Goal: Complete application form

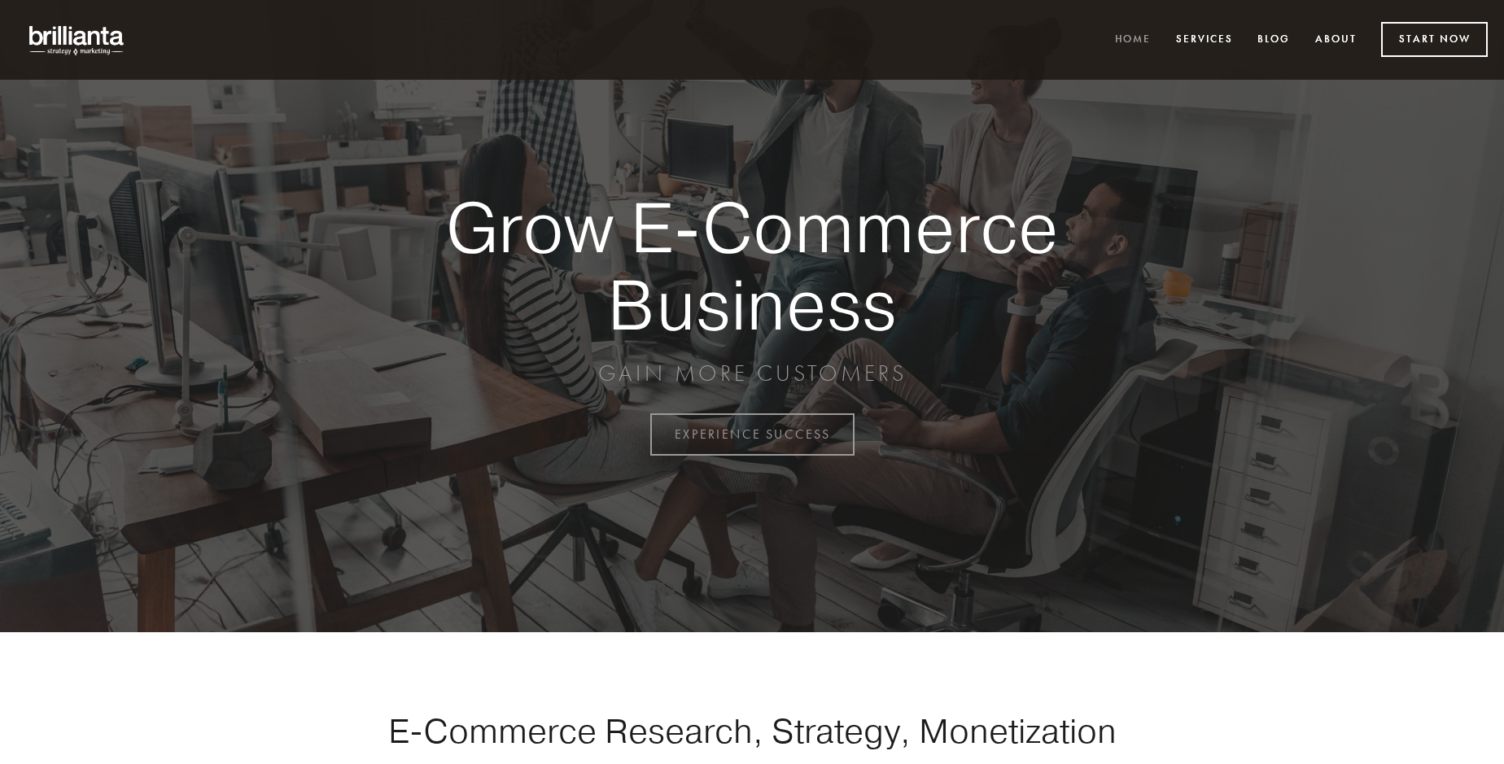
scroll to position [4267, 0]
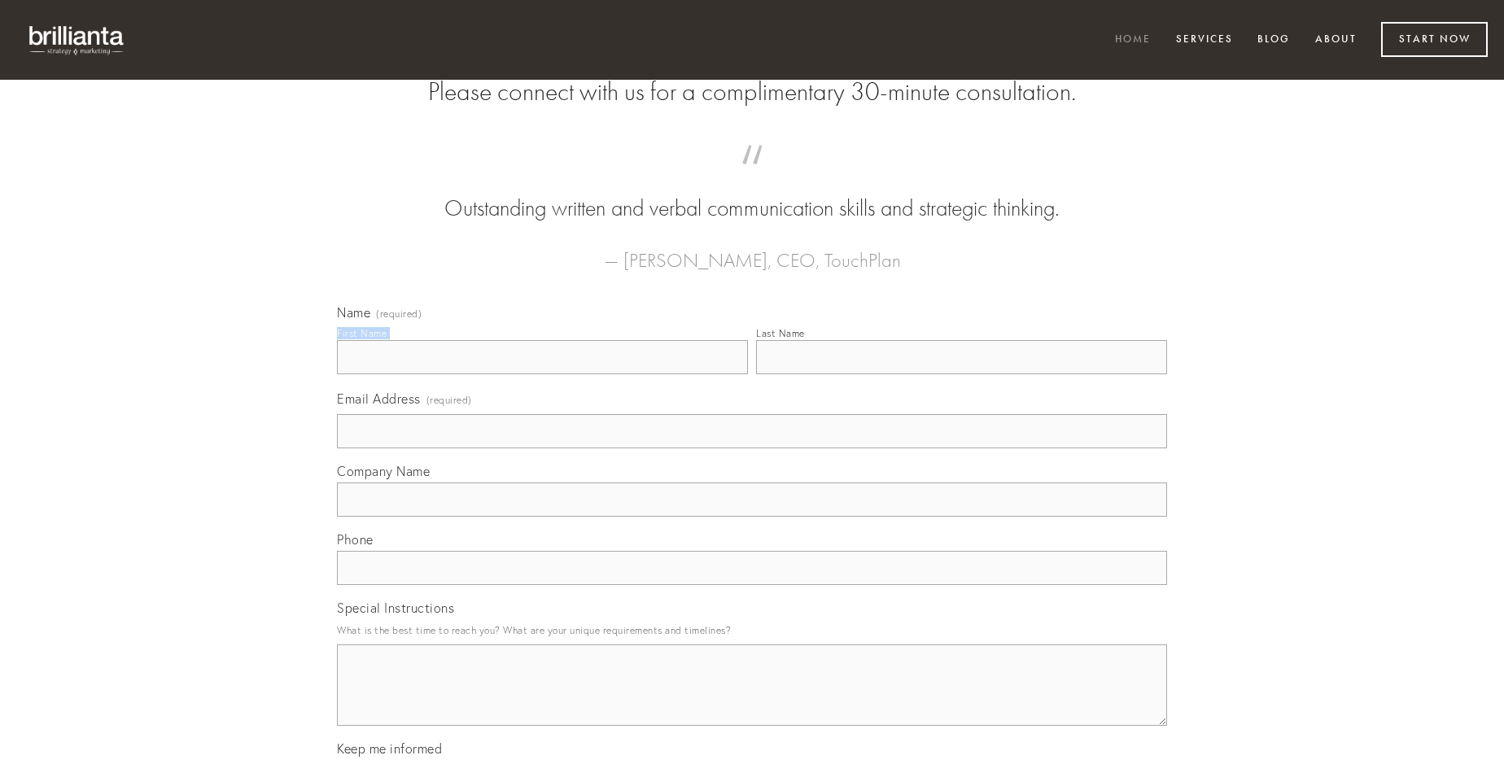
type input "[PERSON_NAME]"
click at [961, 374] on input "Last Name" at bounding box center [961, 357] width 411 height 34
type input "[PERSON_NAME]"
click at [752, 448] on input "Email Address (required)" at bounding box center [752, 431] width 830 height 34
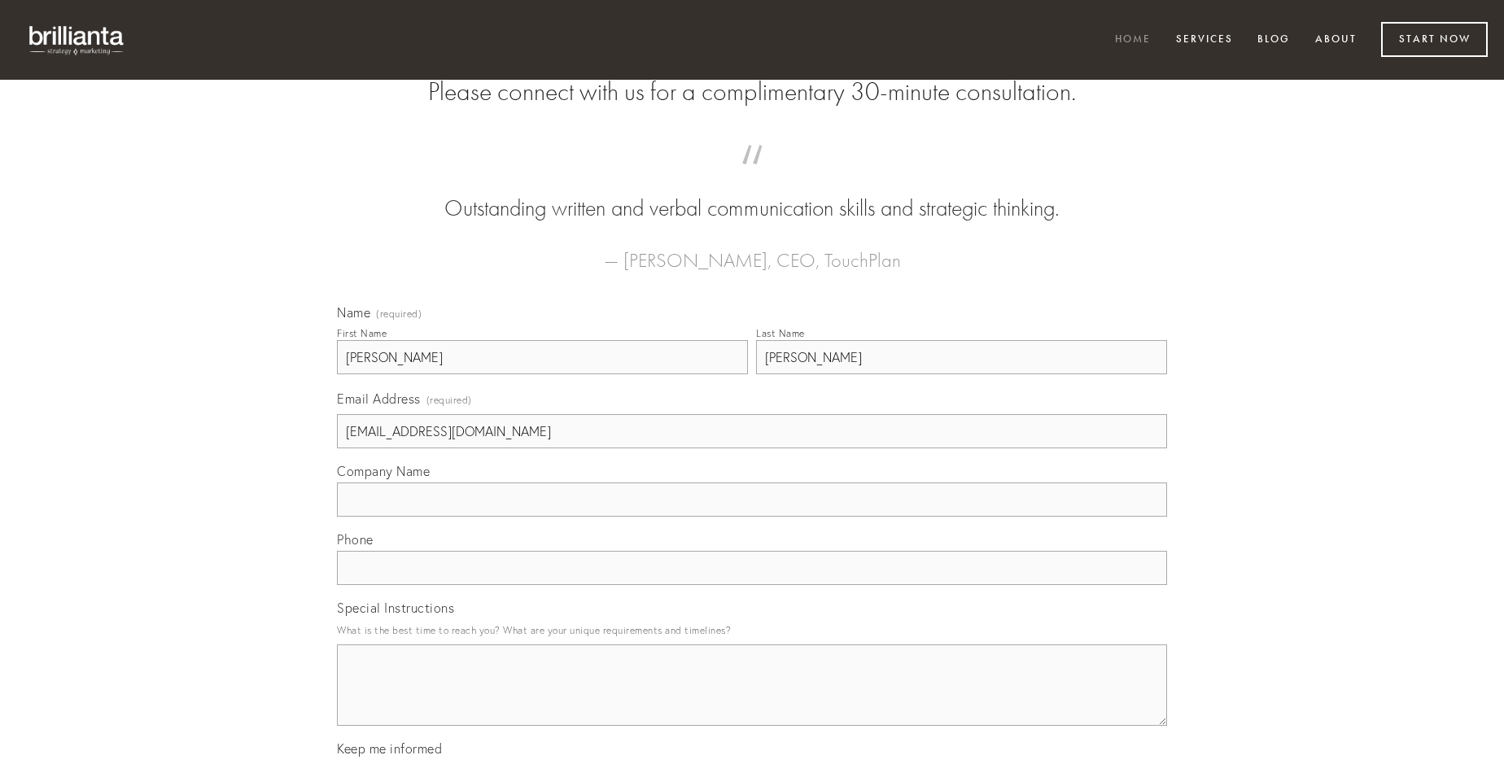
type input "[EMAIL_ADDRESS][DOMAIN_NAME]"
click at [752, 517] on input "Company Name" at bounding box center [752, 500] width 830 height 34
type input "tracto"
click at [752, 585] on input "text" at bounding box center [752, 568] width 830 height 34
click at [752, 700] on textarea "Special Instructions" at bounding box center [752, 685] width 830 height 81
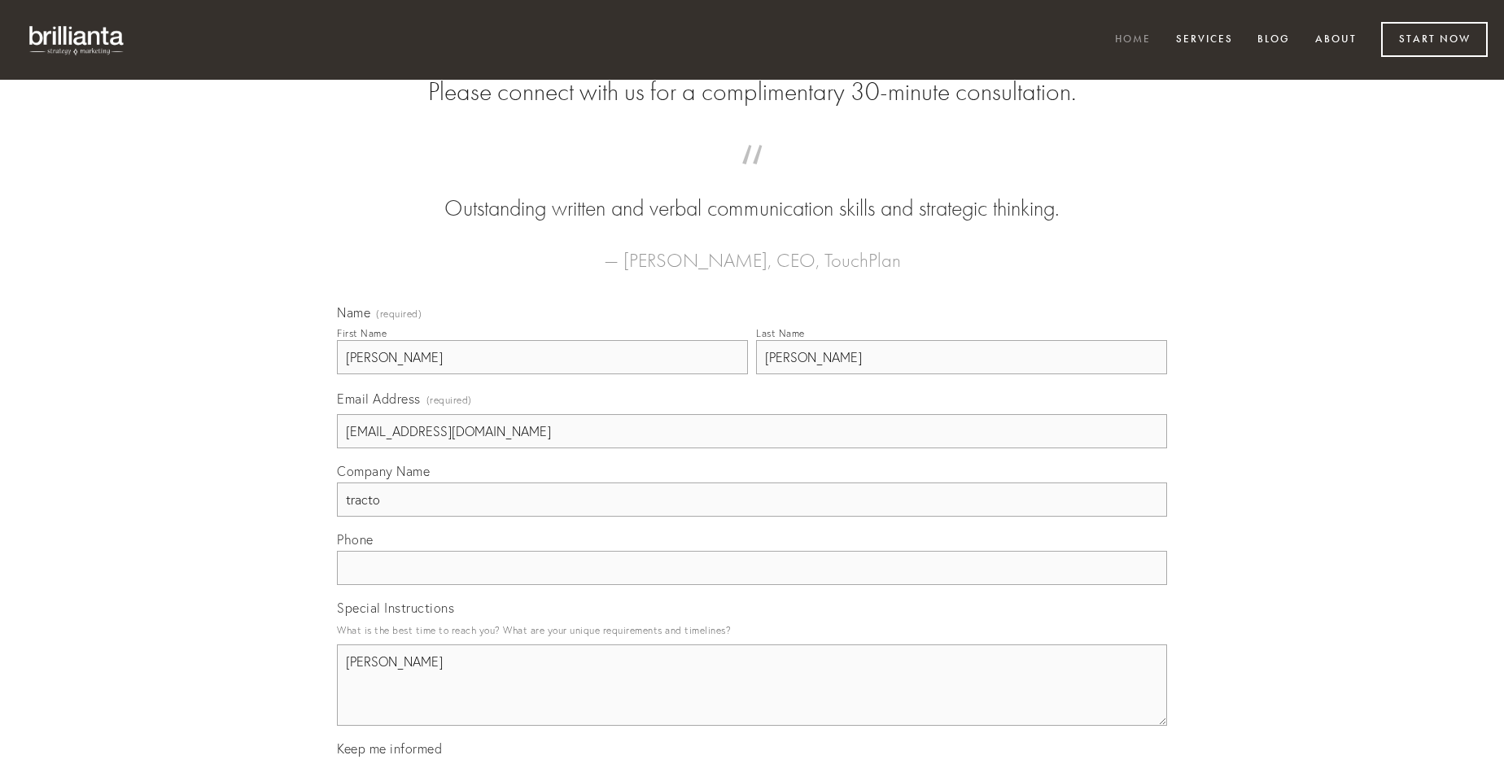
type textarea "[PERSON_NAME]"
